Goal: Check status: Check status

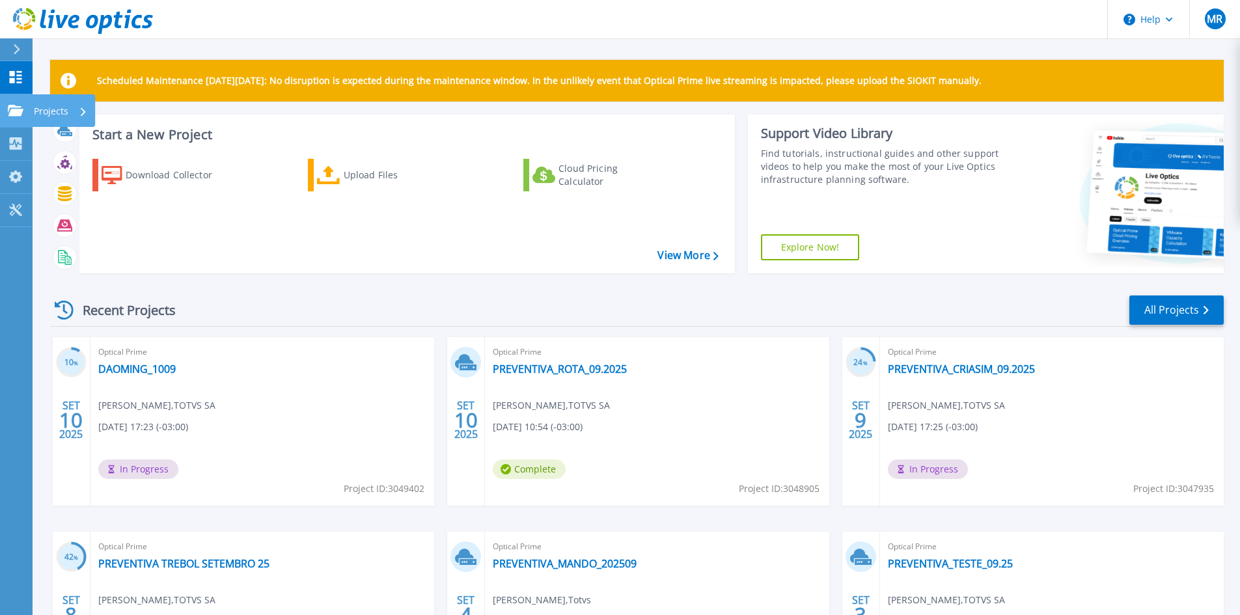
click at [8, 107] on icon at bounding box center [16, 110] width 16 height 11
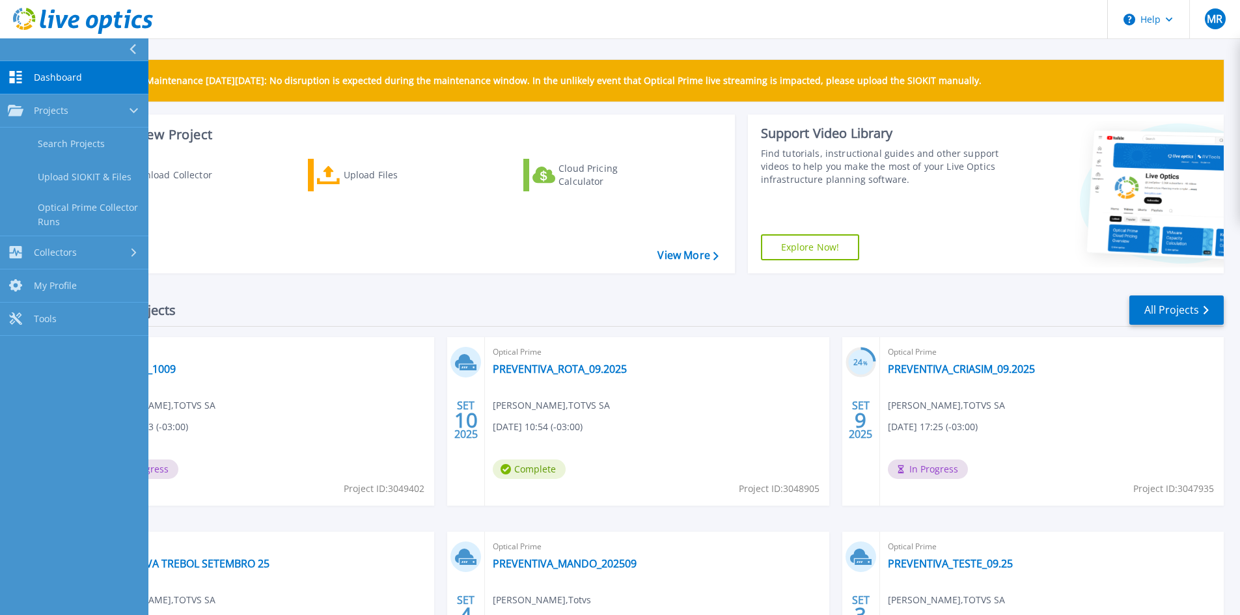
click at [47, 77] on span "Dashboard" at bounding box center [58, 78] width 48 height 12
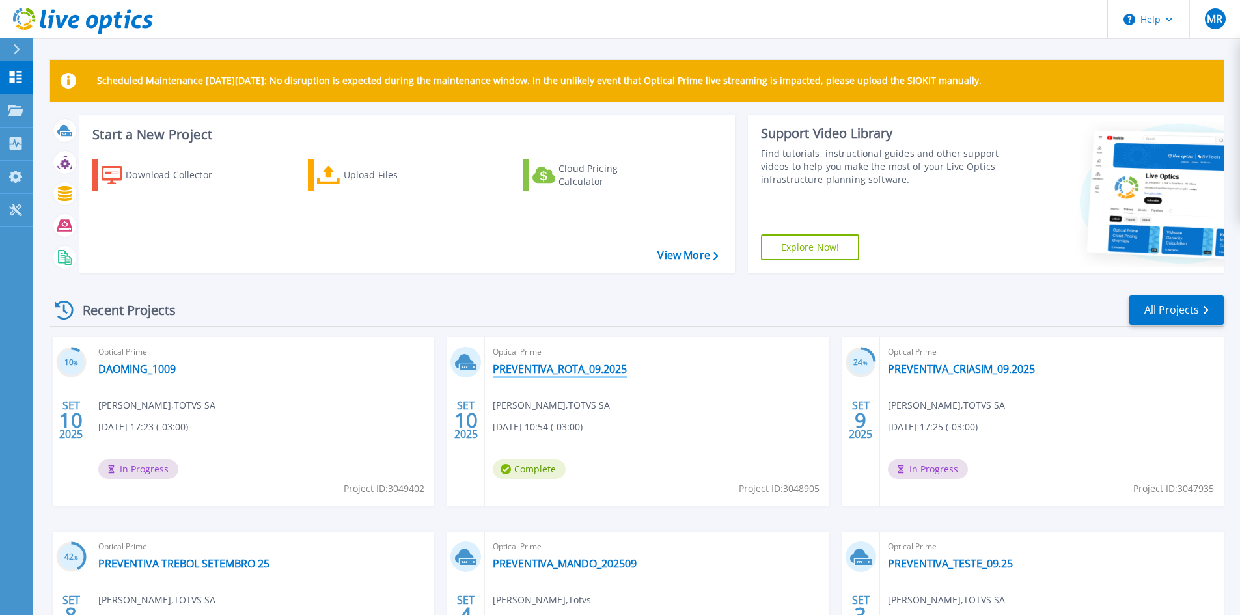
click at [543, 371] on link "PREVENTIVA_ROTA_09.2025" at bounding box center [560, 368] width 134 height 13
click at [580, 365] on link "PREVENTIVA_ROTA_09.2025" at bounding box center [560, 368] width 134 height 13
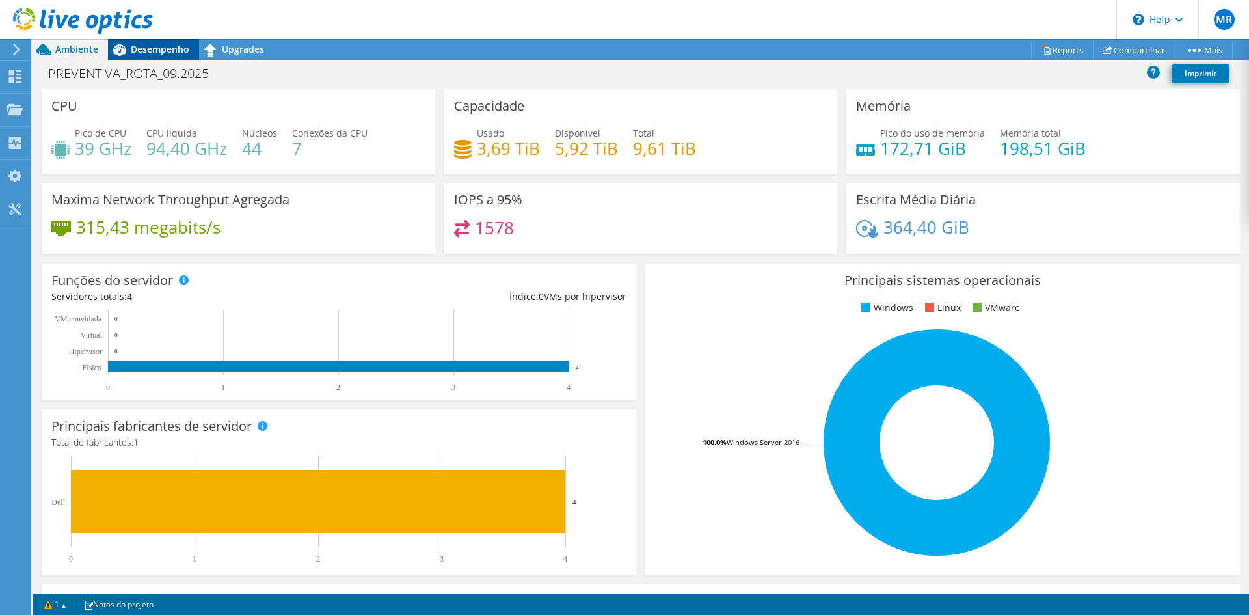
click at [174, 48] on span "Desempenho" at bounding box center [160, 49] width 59 height 12
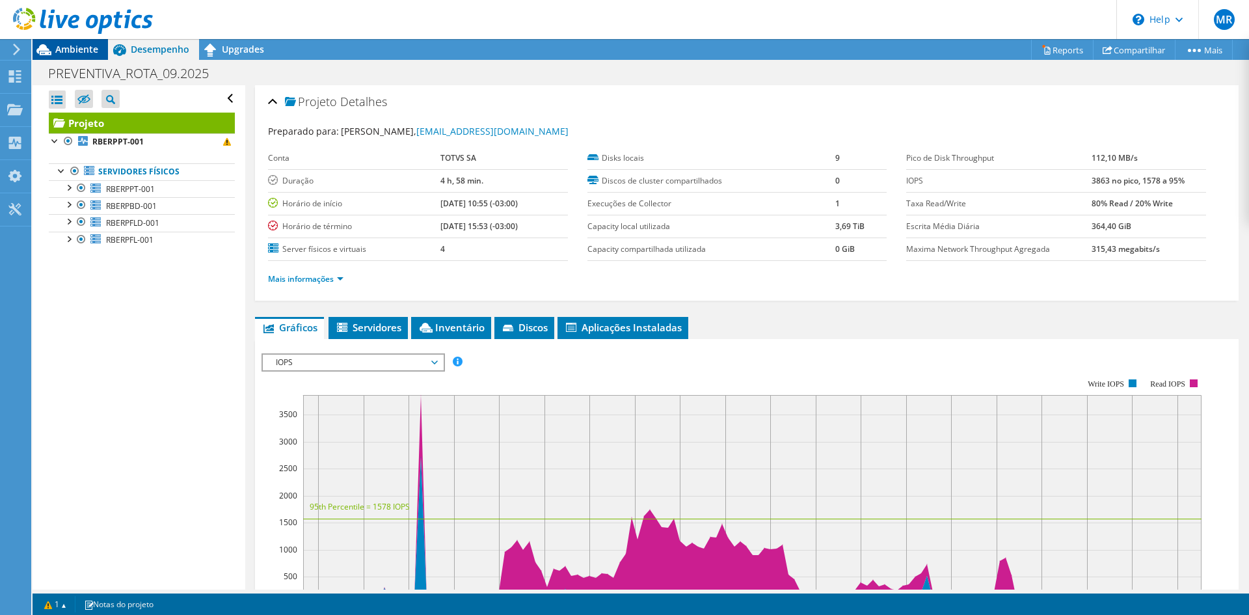
click at [58, 53] on span "Ambiente" at bounding box center [76, 49] width 43 height 12
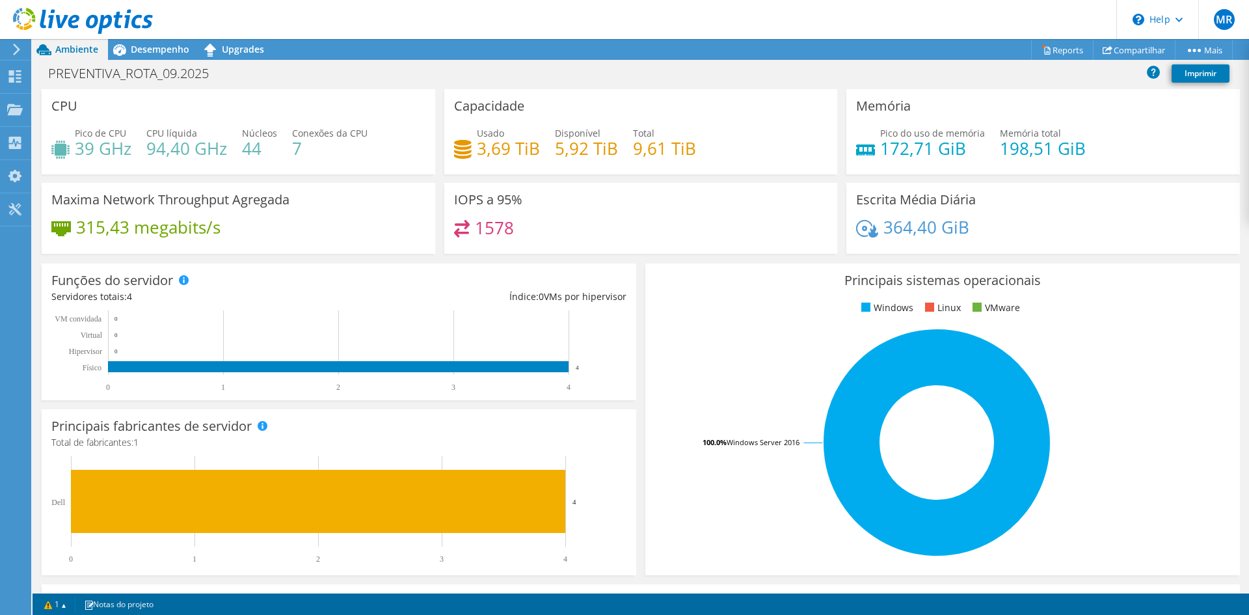
click at [18, 49] on icon at bounding box center [17, 50] width 10 height 12
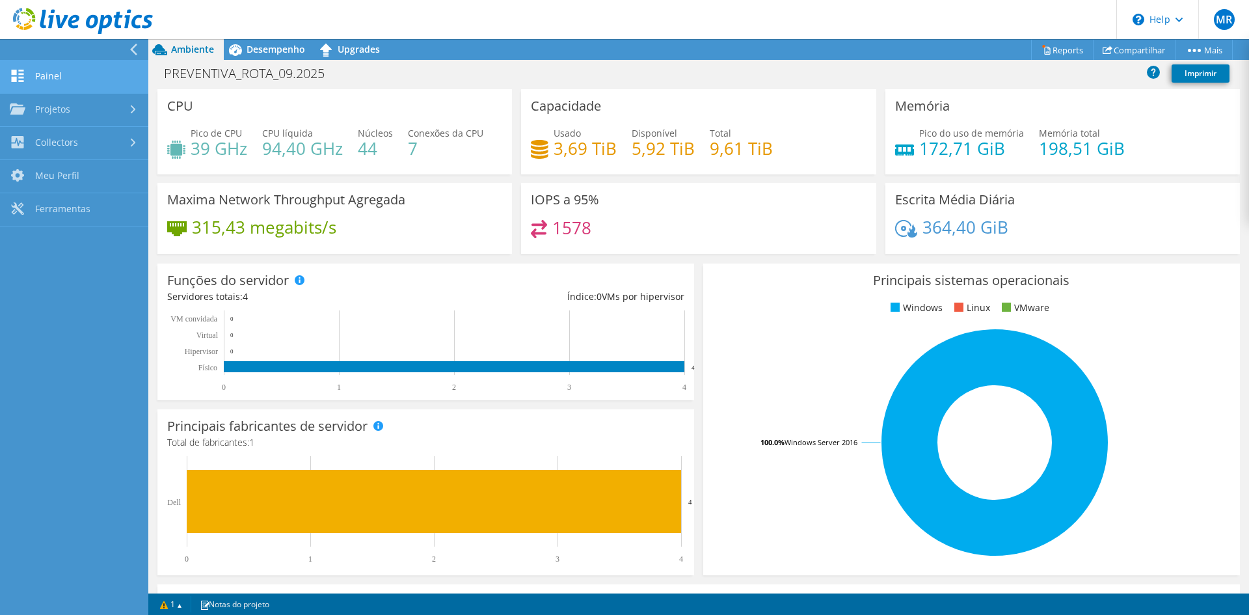
click at [43, 76] on link "Painel" at bounding box center [74, 77] width 148 height 33
